Goal: Task Accomplishment & Management: Use online tool/utility

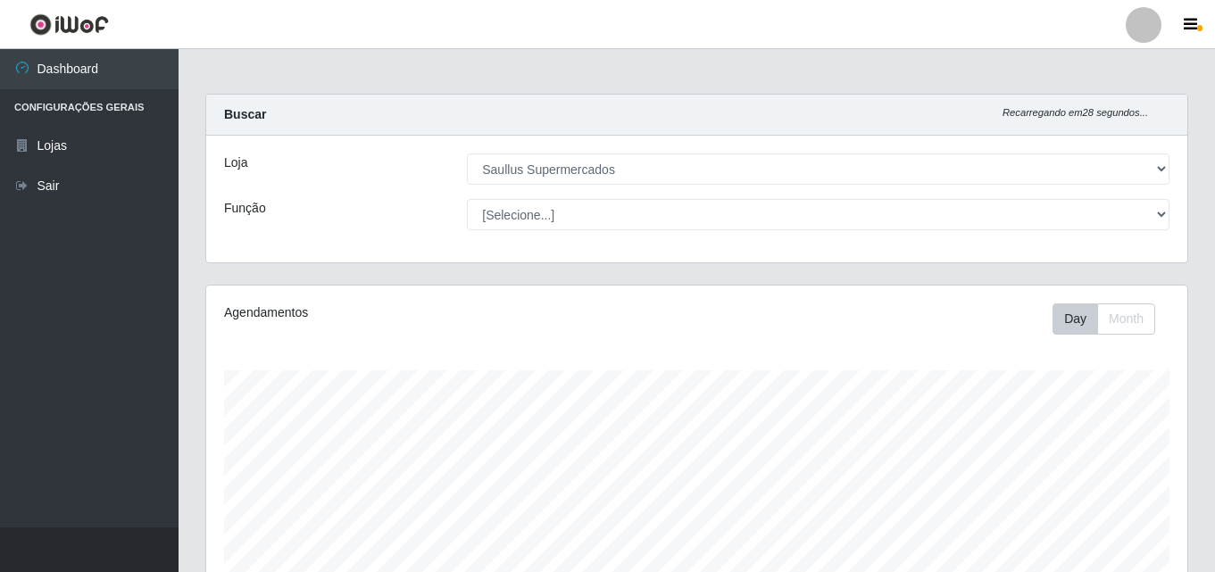
select select "423"
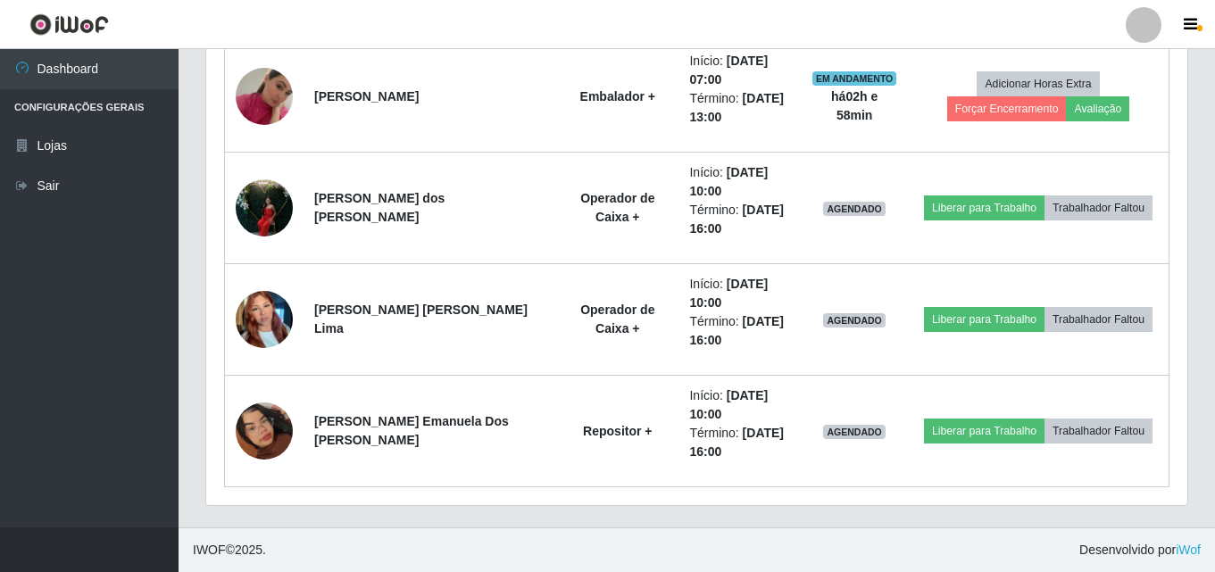
scroll to position [1188, 0]
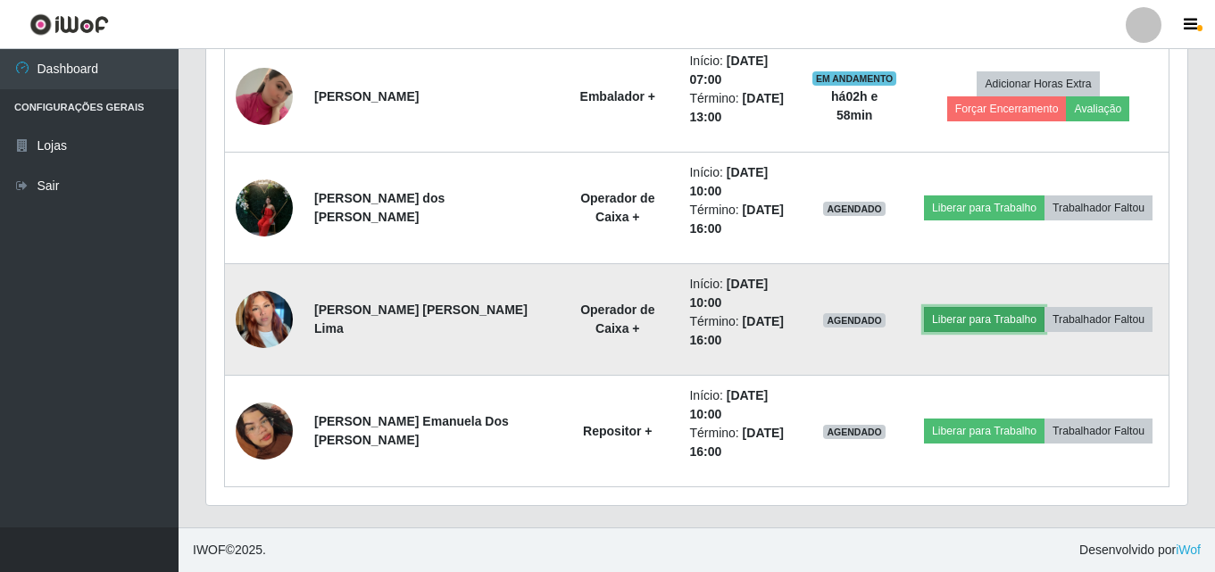
click at [960, 319] on button "Liberar para Trabalho" at bounding box center [984, 319] width 120 height 25
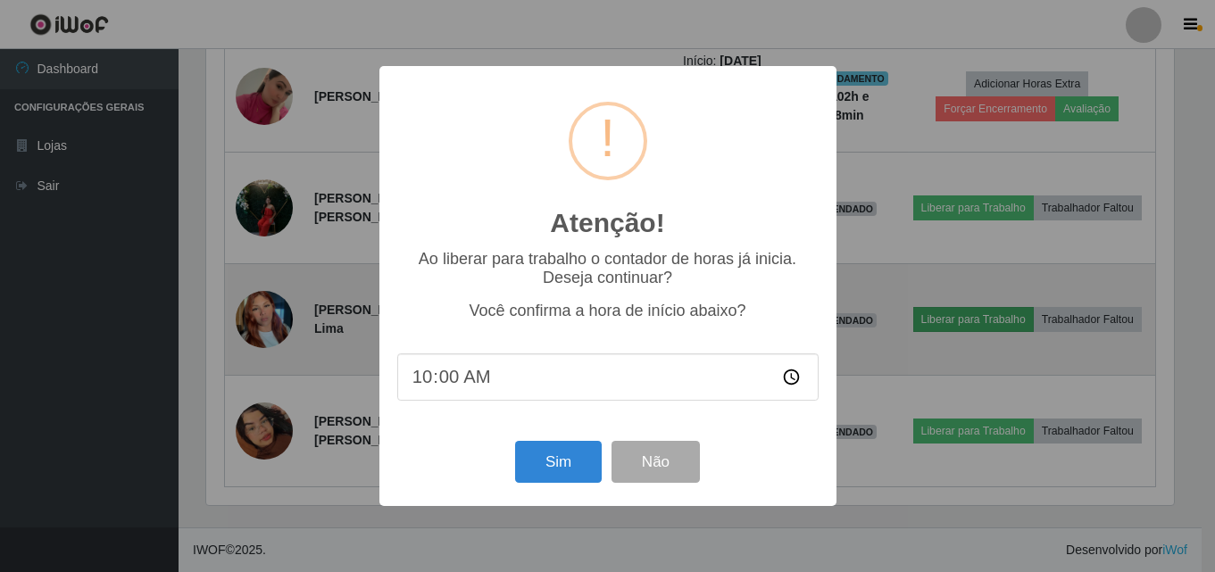
scroll to position [370, 972]
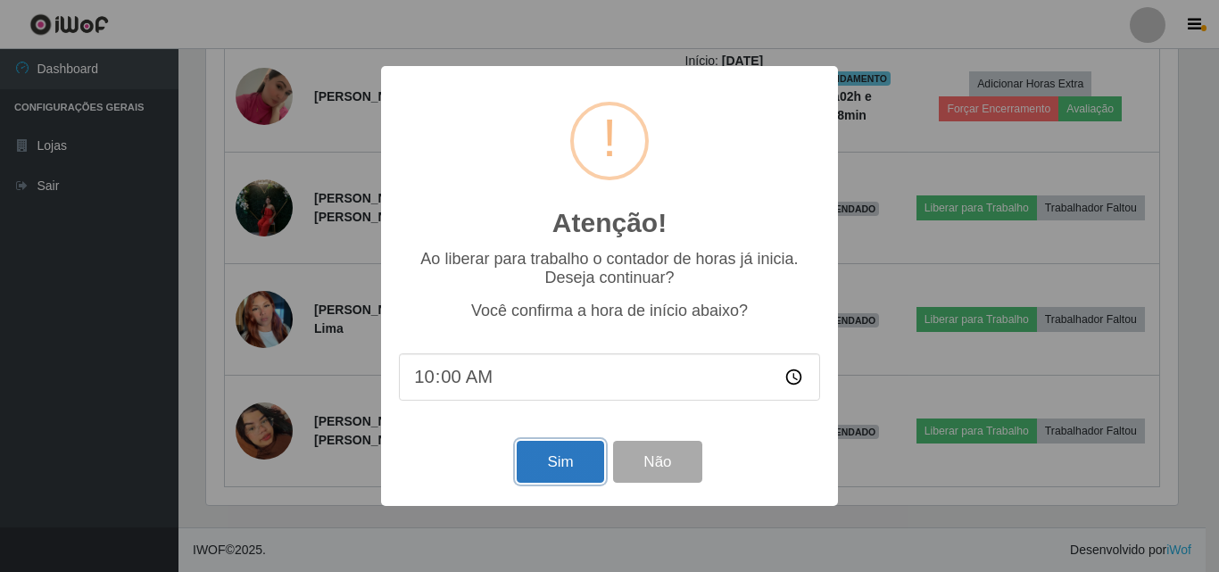
click at [557, 470] on button "Sim" at bounding box center [560, 462] width 87 height 42
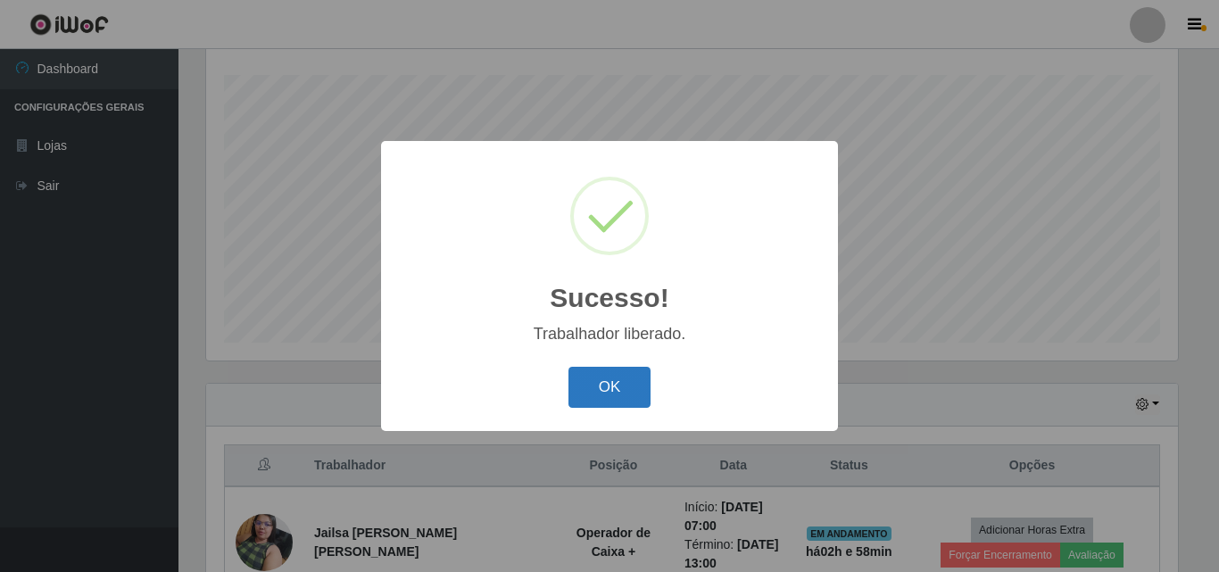
click at [628, 385] on button "OK" at bounding box center [609, 388] width 83 height 42
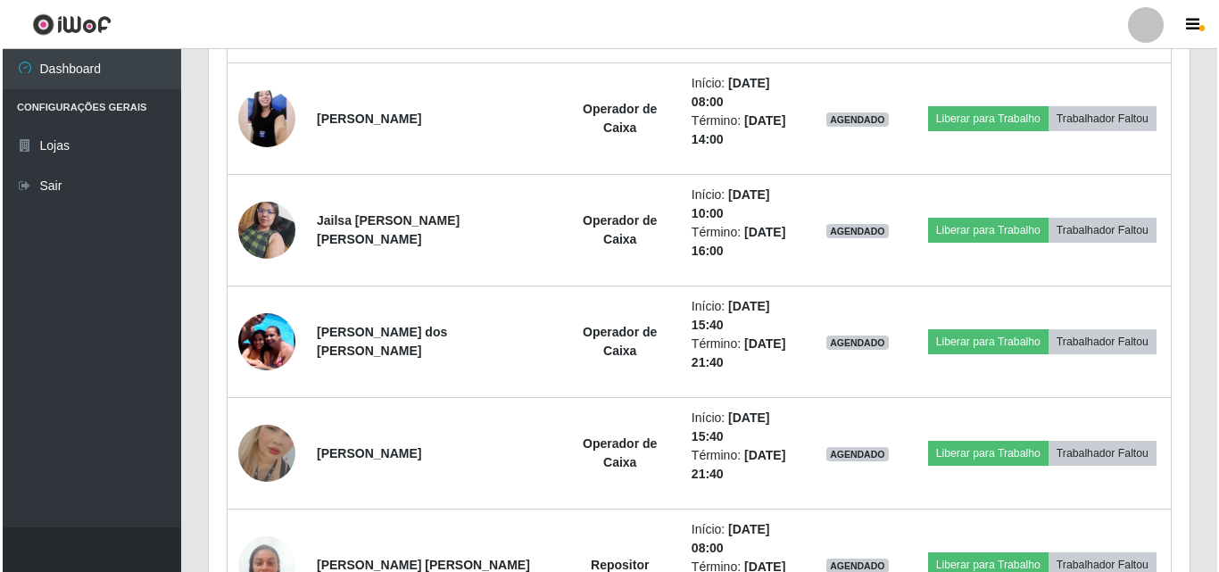
scroll to position [1188, 0]
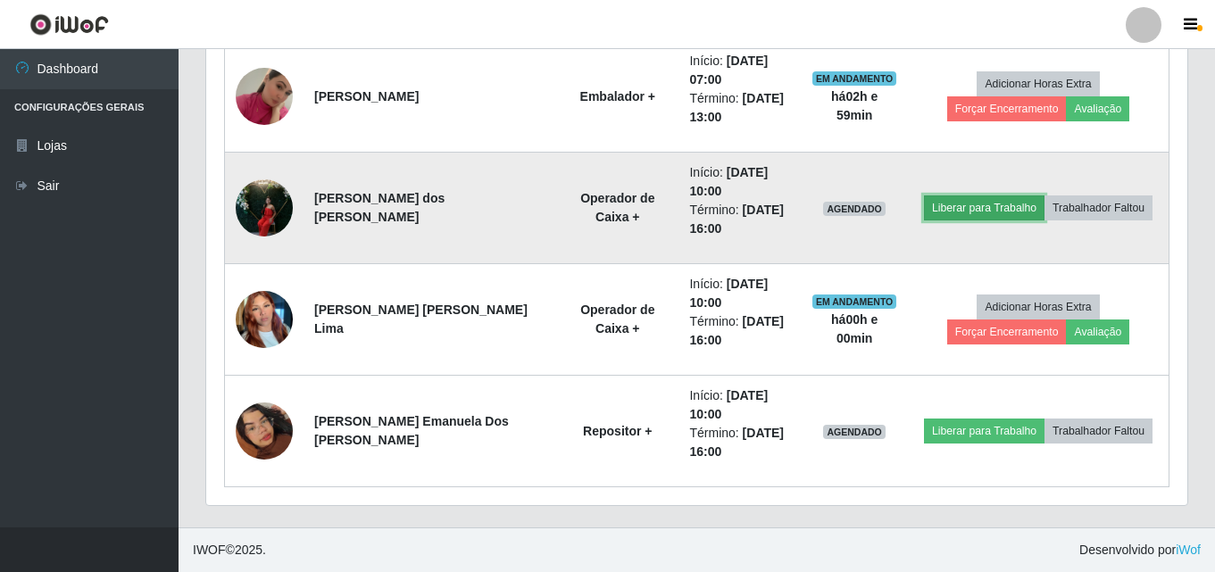
click at [948, 201] on button "Liberar para Trabalho" at bounding box center [984, 207] width 120 height 25
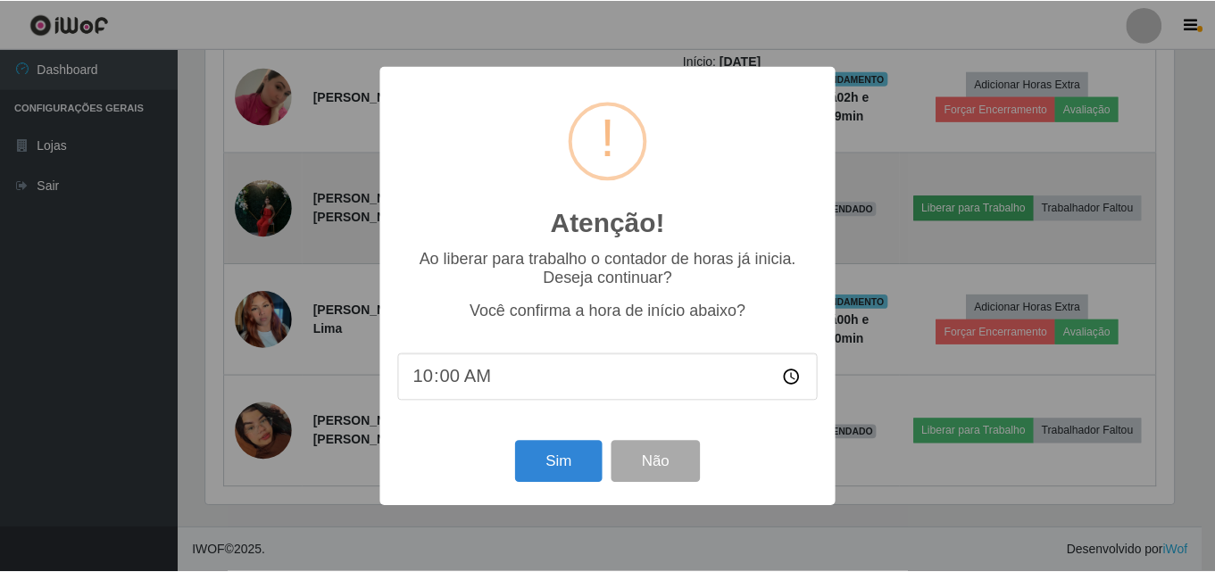
scroll to position [370, 972]
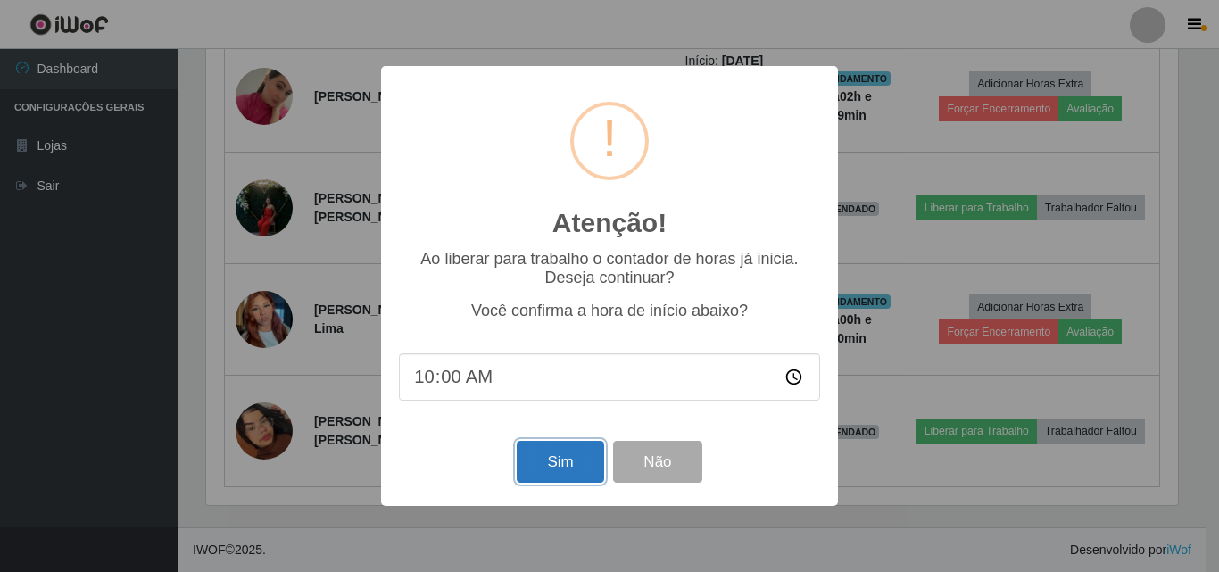
click at [568, 473] on button "Sim" at bounding box center [560, 462] width 87 height 42
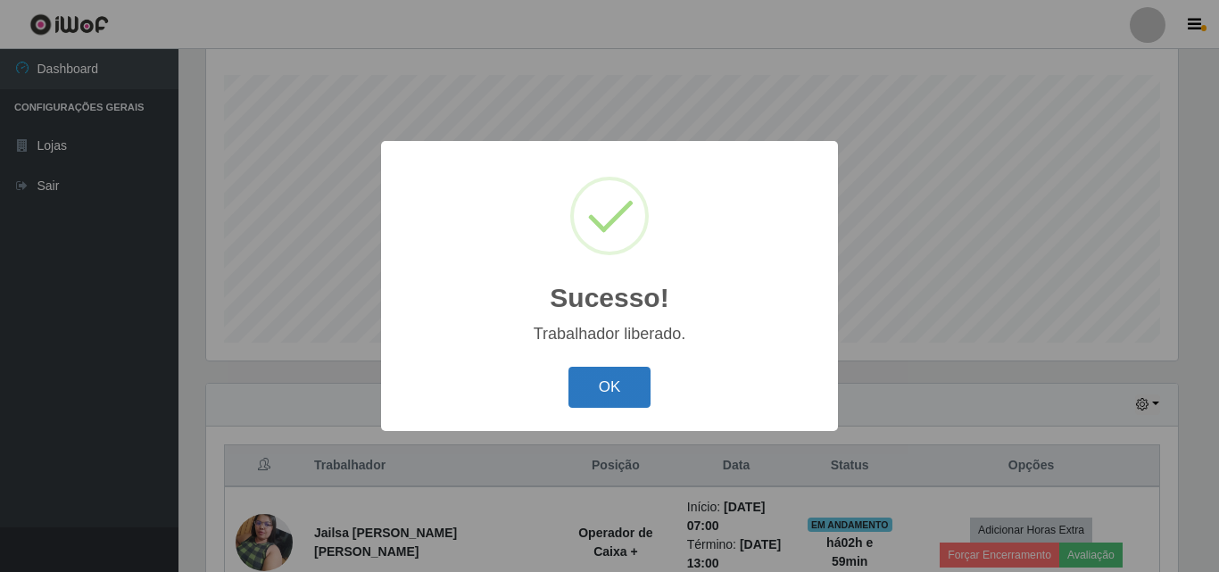
click at [601, 392] on button "OK" at bounding box center [609, 388] width 83 height 42
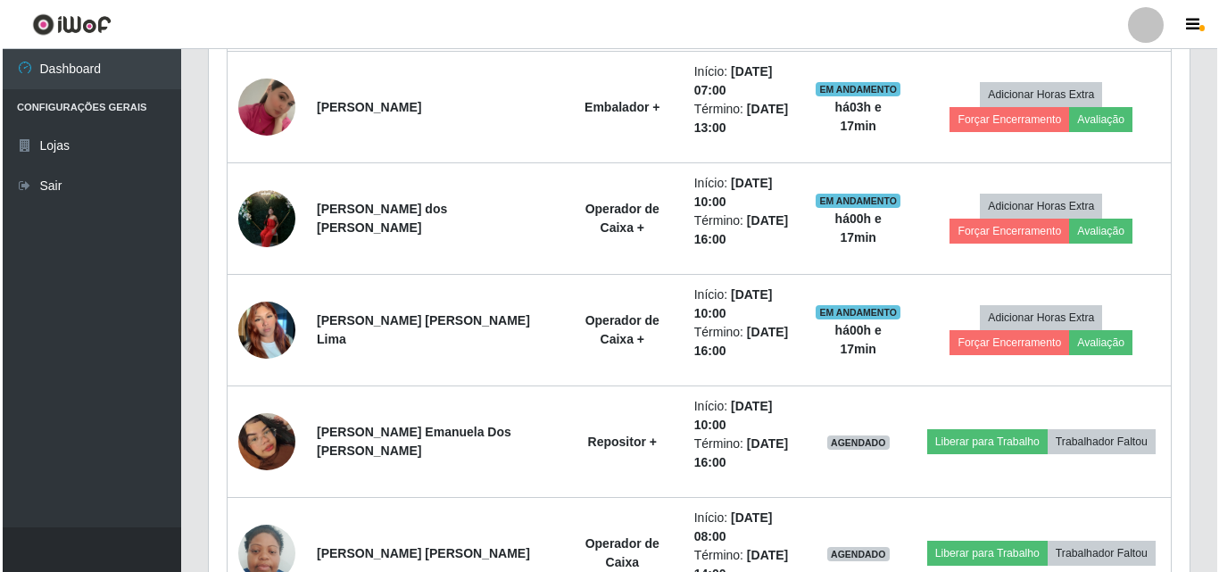
scroll to position [1366, 0]
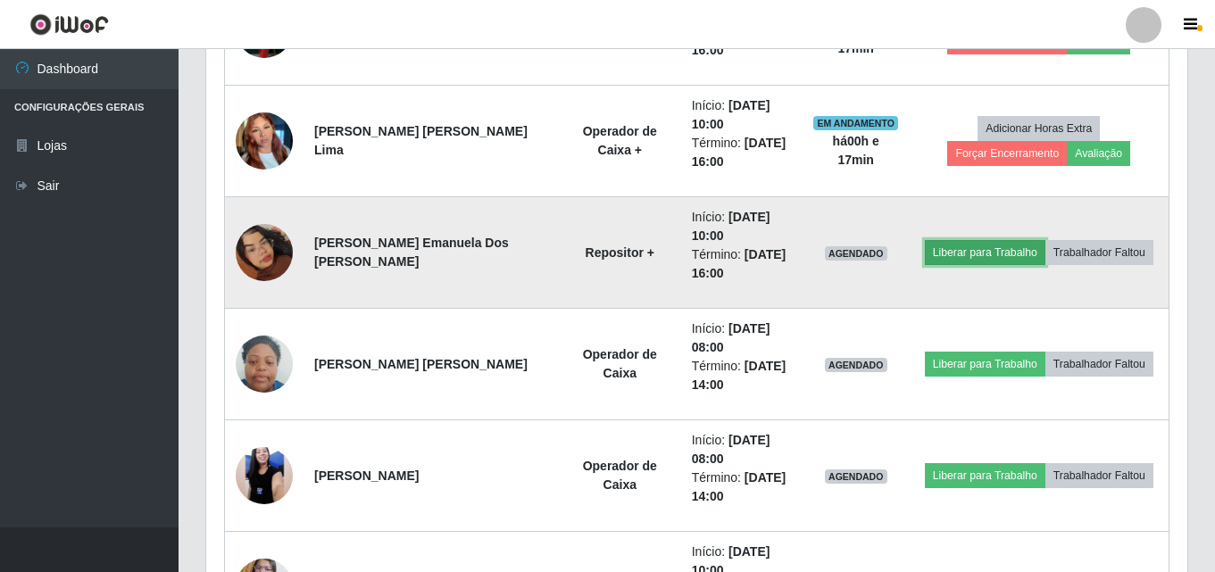
click at [983, 249] on button "Liberar para Trabalho" at bounding box center [985, 252] width 120 height 25
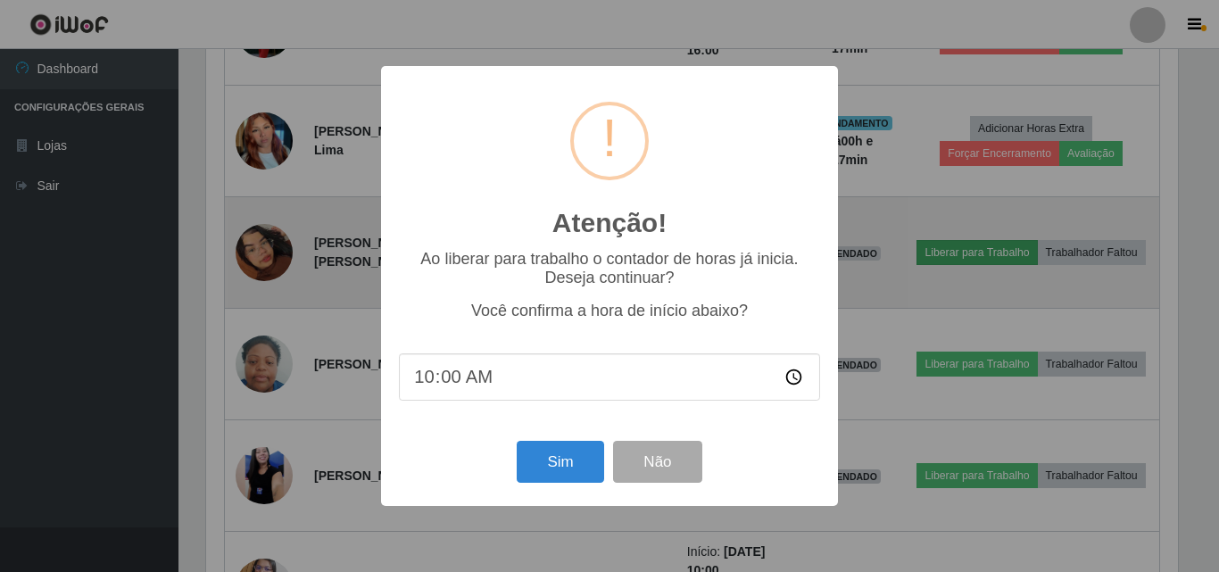
scroll to position [370, 972]
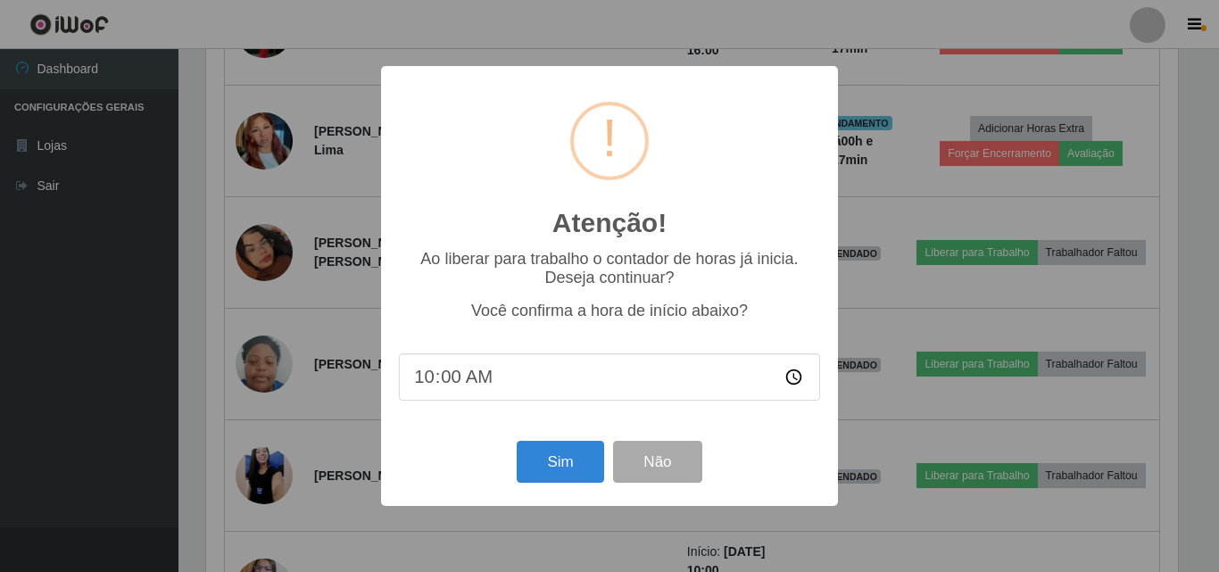
drag, startPoint x: 462, startPoint y: 378, endPoint x: 435, endPoint y: 405, distance: 38.5
click at [457, 385] on input "10:00" at bounding box center [609, 376] width 421 height 47
click at [425, 381] on input "10:00" at bounding box center [609, 376] width 421 height 47
drag, startPoint x: 425, startPoint y: 380, endPoint x: 462, endPoint y: 381, distance: 37.5
click at [436, 380] on input "10:00" at bounding box center [609, 376] width 421 height 47
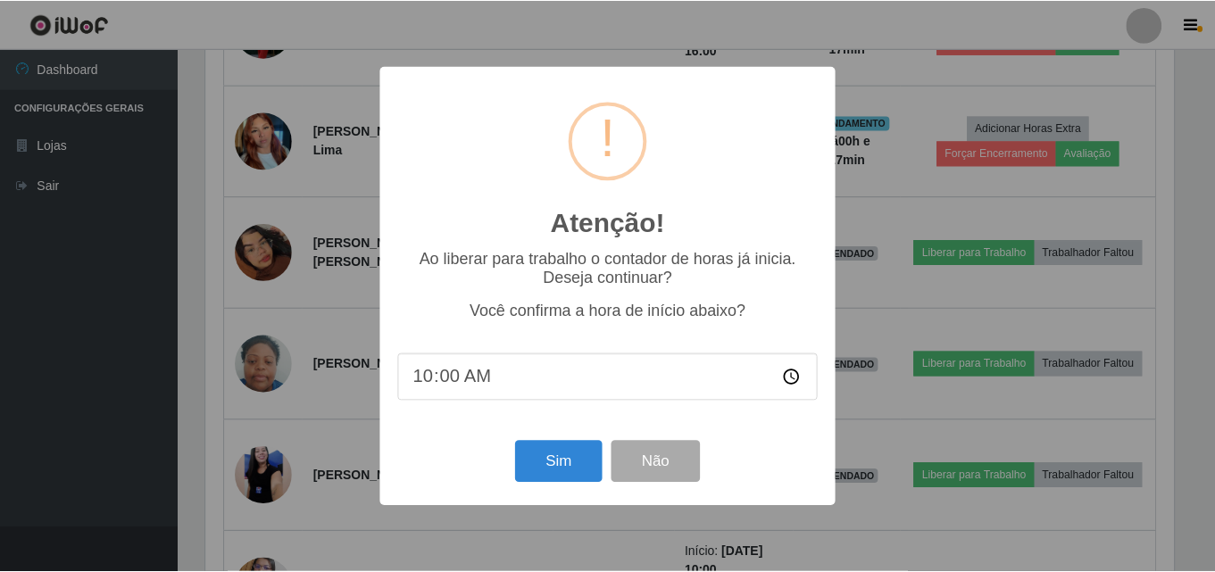
scroll to position [1188, 0]
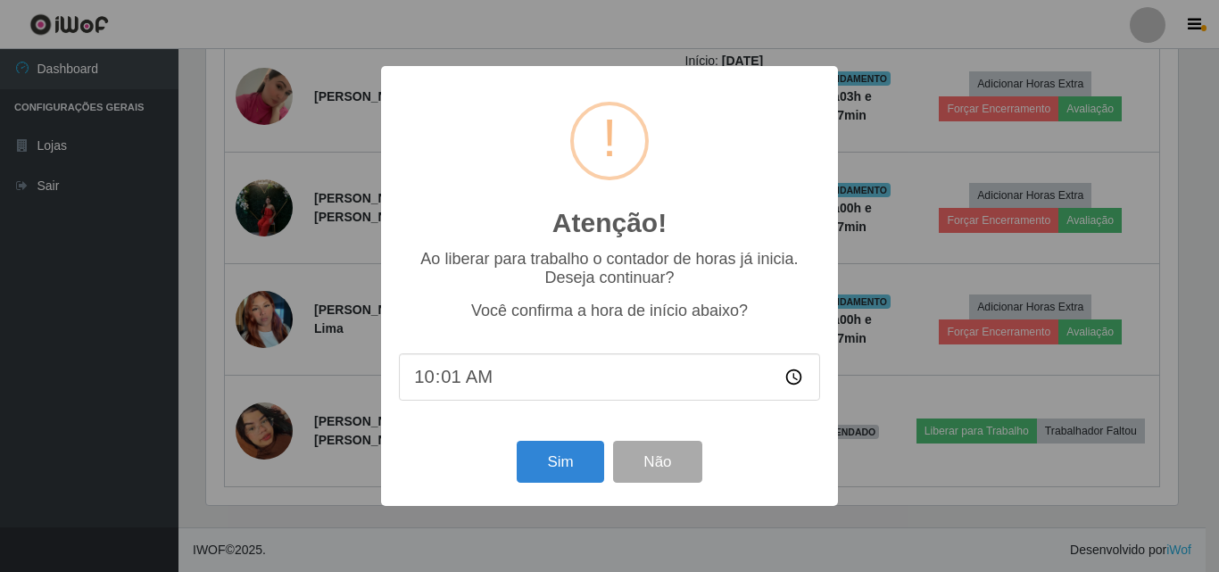
type input "10:17"
click at [562, 470] on button "Sim" at bounding box center [560, 462] width 87 height 42
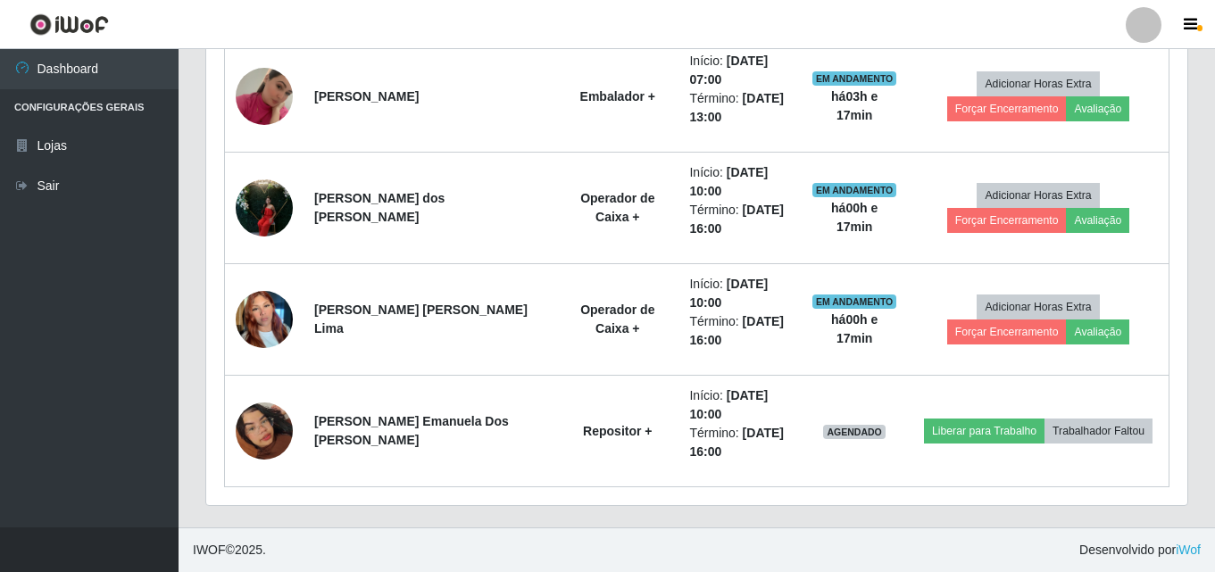
scroll to position [370, 972]
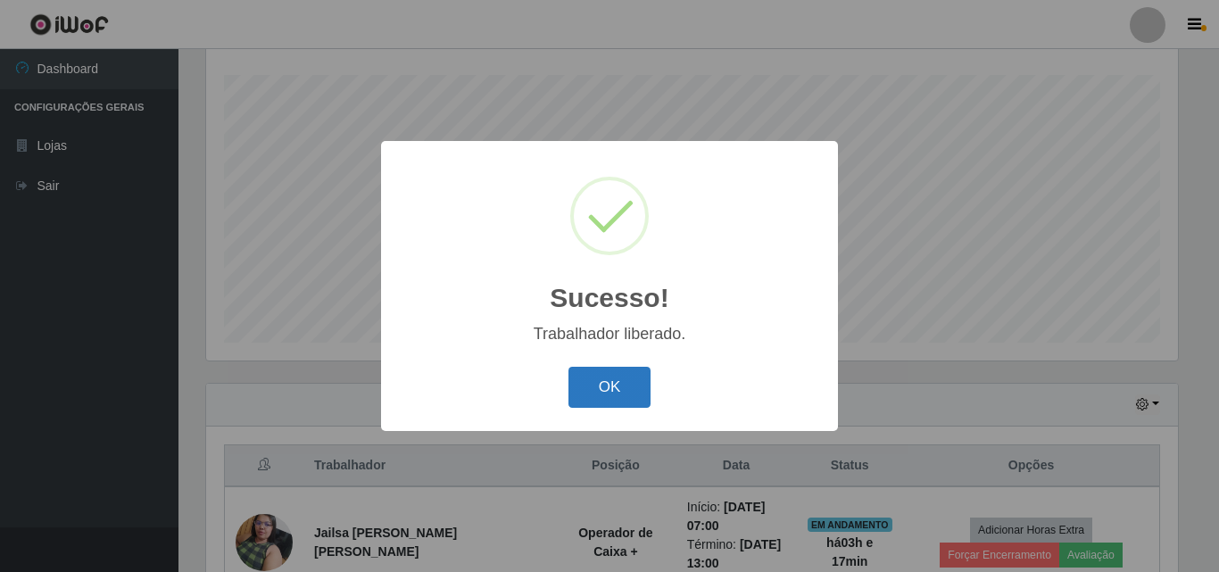
drag, startPoint x: 614, startPoint y: 383, endPoint x: 618, endPoint y: 394, distance: 12.4
click at [618, 394] on button "OK" at bounding box center [609, 388] width 83 height 42
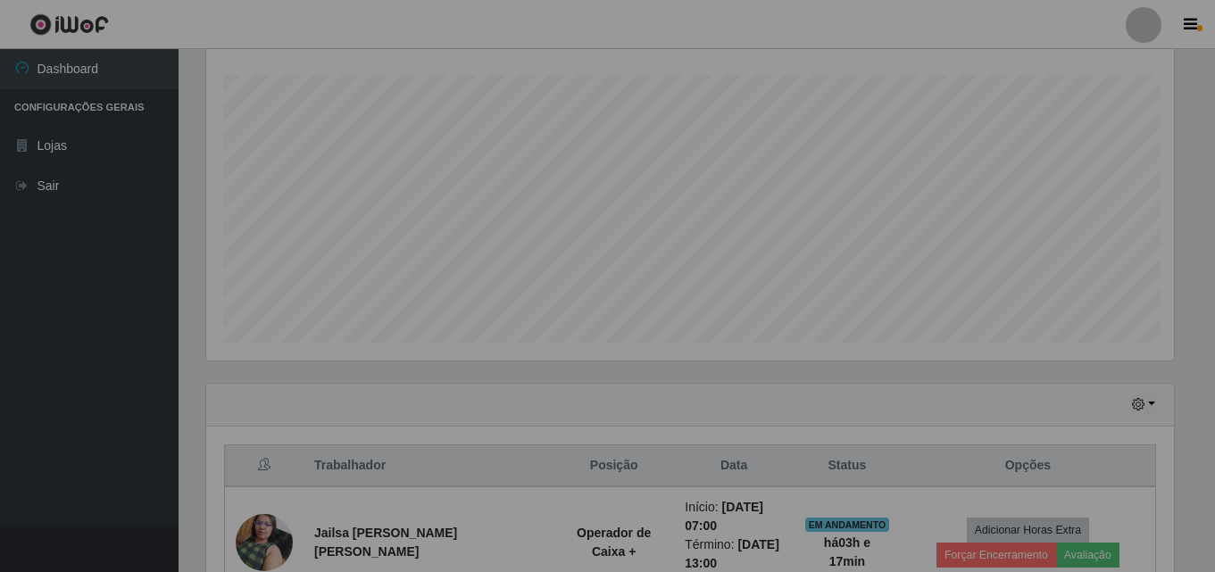
scroll to position [370, 981]
